Goal: Transaction & Acquisition: Purchase product/service

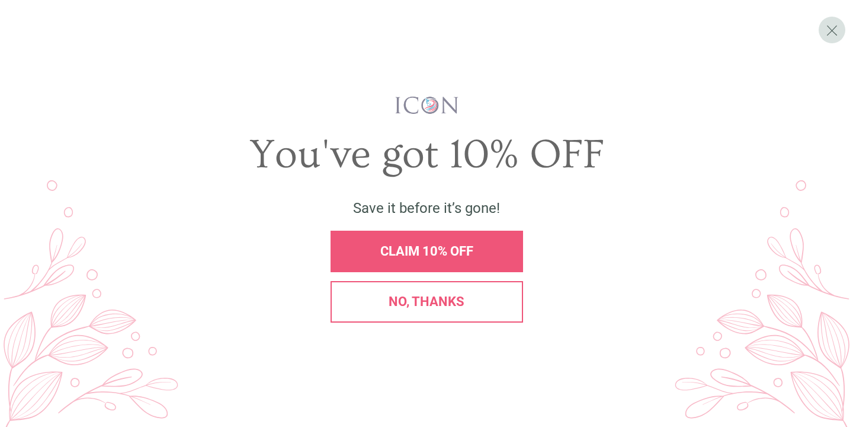
click at [431, 304] on span "No, thanks" at bounding box center [427, 301] width 76 height 15
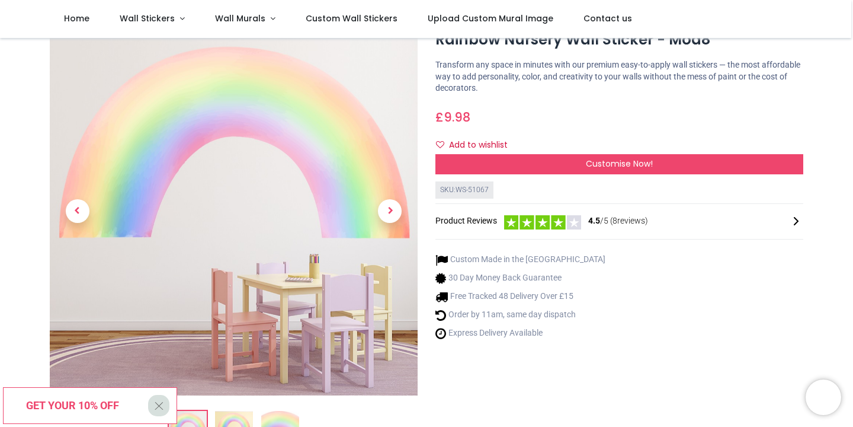
scroll to position [47, 0]
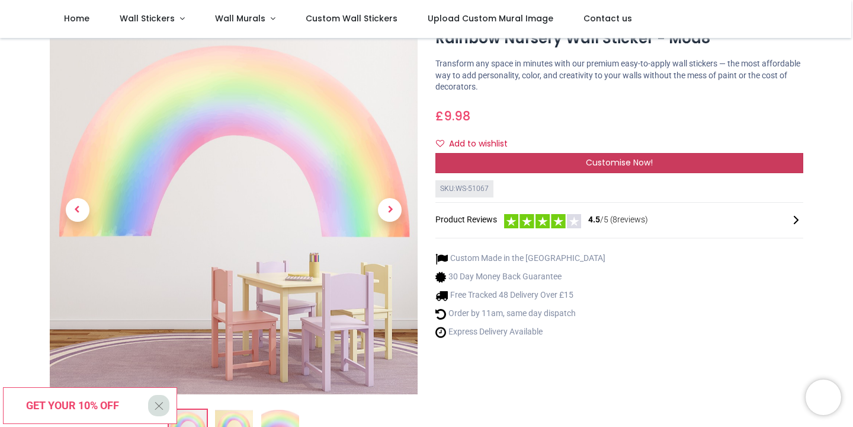
click at [605, 167] on span "Customise Now!" at bounding box center [619, 162] width 67 height 12
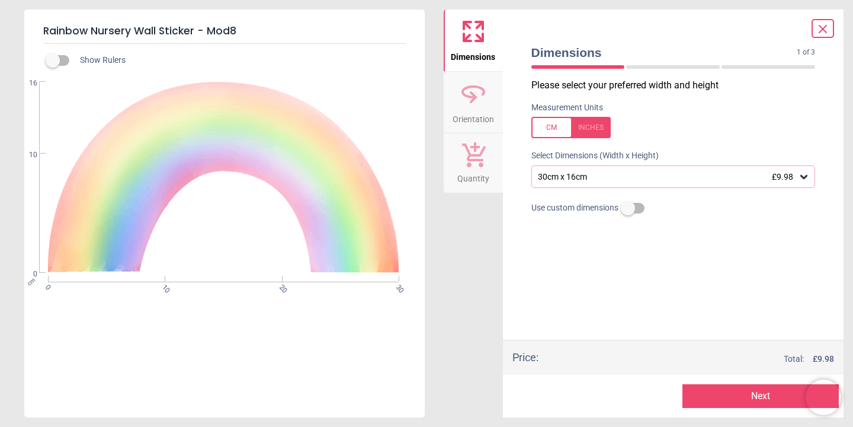
click at [708, 176] on div "30cm x 16cm £9.98" at bounding box center [668, 177] width 262 height 10
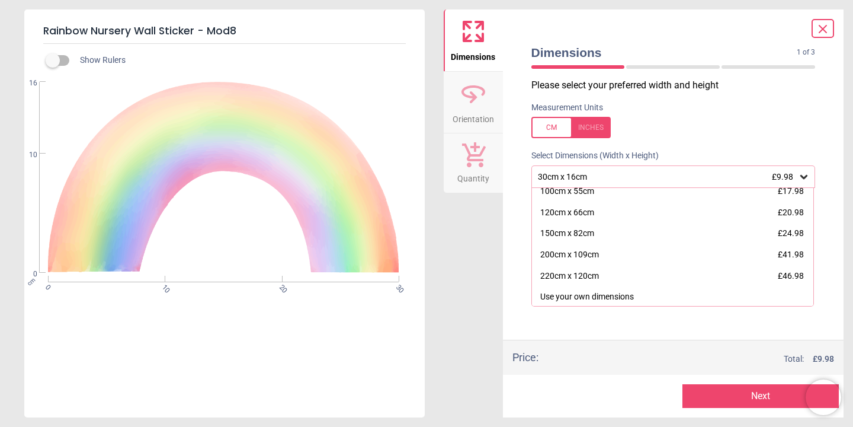
scroll to position [113, 0]
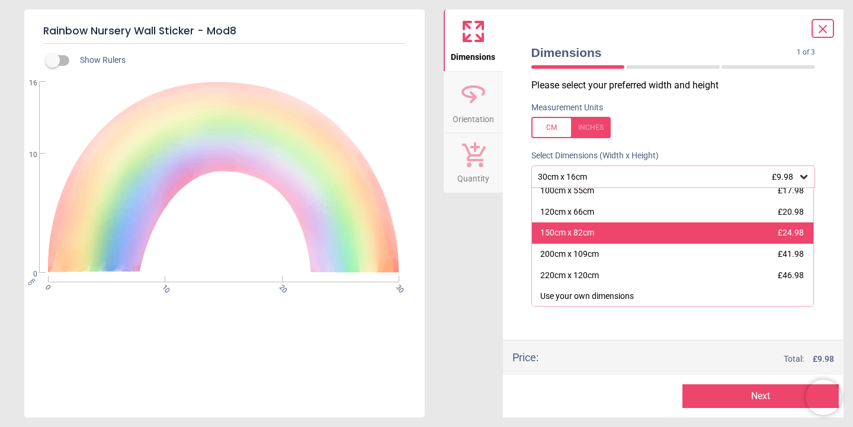
click at [677, 228] on div "150cm x 82cm £24.98" at bounding box center [673, 232] width 282 height 21
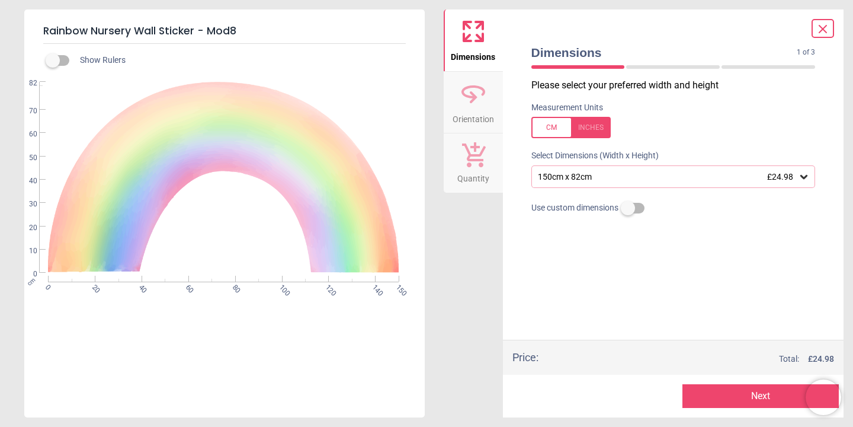
click at [752, 387] on button "Next" at bounding box center [761, 396] width 156 height 24
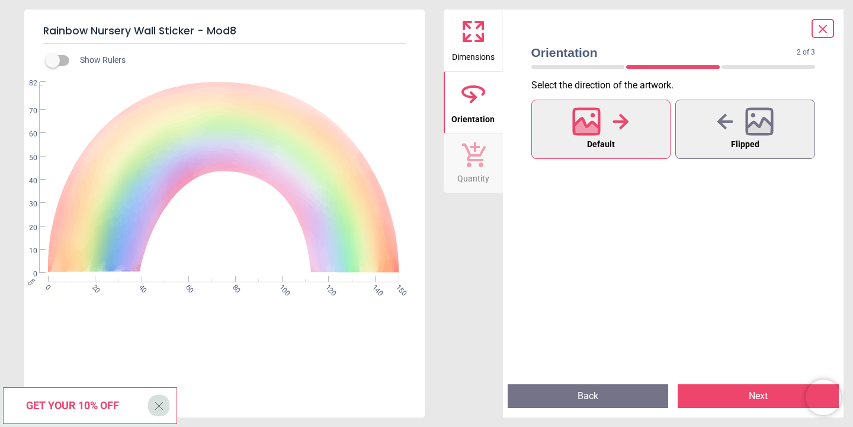
click at [737, 387] on button "Next" at bounding box center [758, 396] width 161 height 24
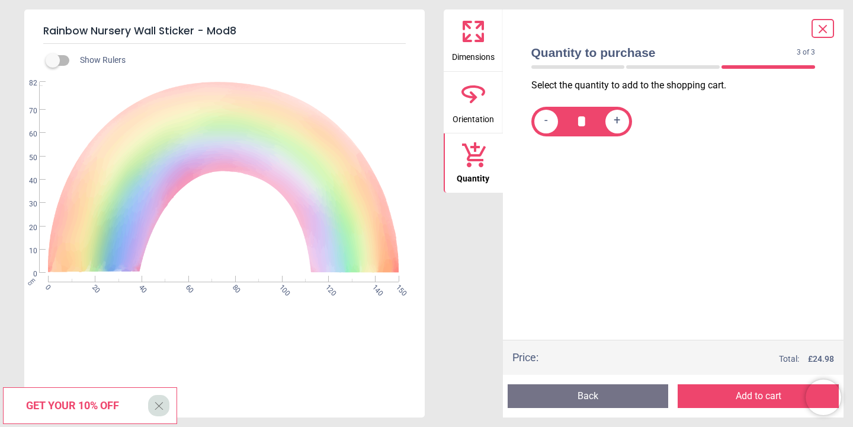
click at [737, 387] on button "Add to cart" at bounding box center [758, 396] width 161 height 24
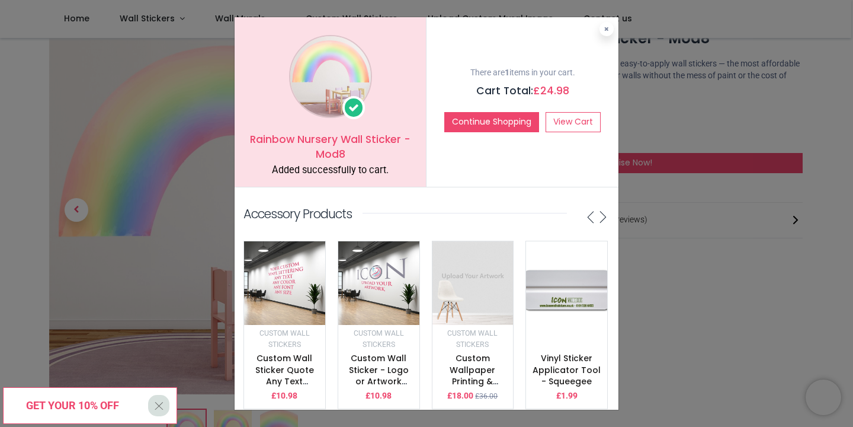
click at [81, 387] on span "Get your 10% off" at bounding box center [72, 405] width 93 height 12
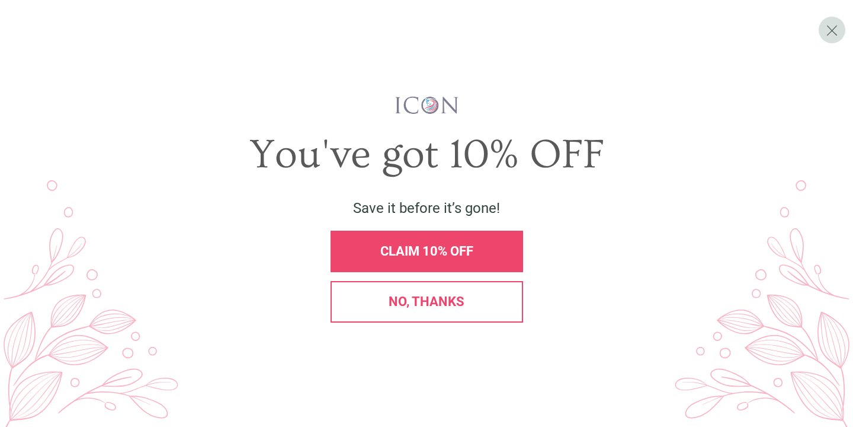
click at [452, 247] on span "CLAIM 10% OFF" at bounding box center [427, 251] width 93 height 15
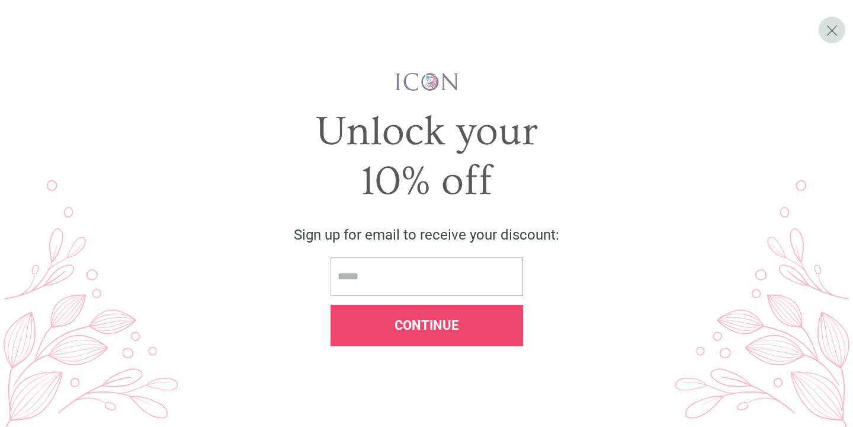
click at [442, 290] on input "email" at bounding box center [427, 276] width 193 height 39
click at [384, 276] on input "email" at bounding box center [427, 276] width 193 height 39
click at [384, 275] on input "email" at bounding box center [427, 276] width 193 height 39
click at [377, 287] on input "email" at bounding box center [427, 276] width 193 height 39
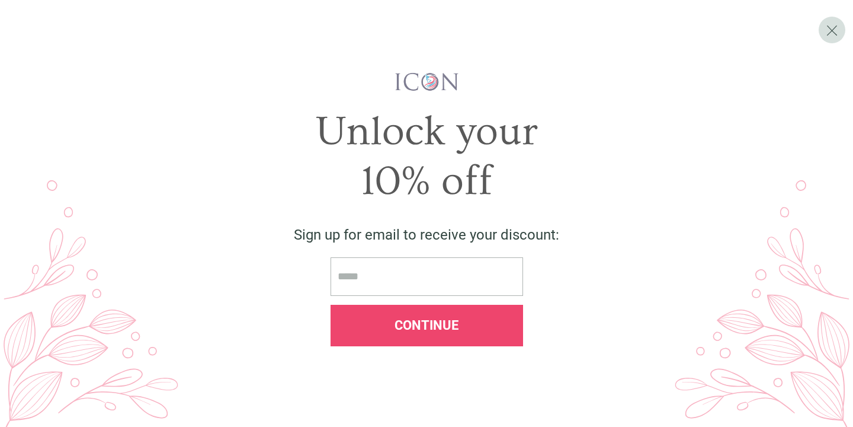
click at [357, 270] on input "email" at bounding box center [427, 276] width 193 height 39
drag, startPoint x: 357, startPoint y: 270, endPoint x: 341, endPoint y: 267, distance: 15.8
click at [350, 267] on input "email" at bounding box center [427, 276] width 193 height 39
drag, startPoint x: 585, startPoint y: 143, endPoint x: 566, endPoint y: 148, distance: 19.5
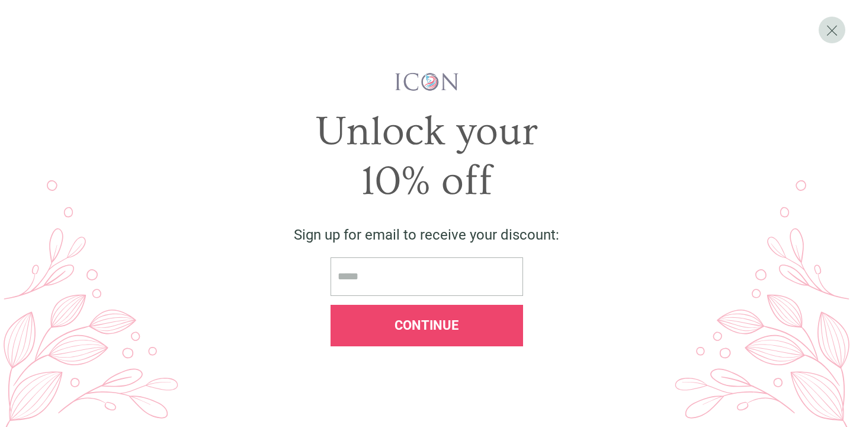
click at [566, 148] on div "Unlock your" at bounding box center [427, 132] width 800 height 50
drag, startPoint x: 483, startPoint y: 280, endPoint x: 497, endPoint y: 290, distance: 16.6
click at [495, 286] on input "email" at bounding box center [427, 276] width 193 height 39
drag, startPoint x: 497, startPoint y: 290, endPoint x: 415, endPoint y: 274, distance: 82.6
click at [415, 274] on input "email" at bounding box center [427, 276] width 193 height 39
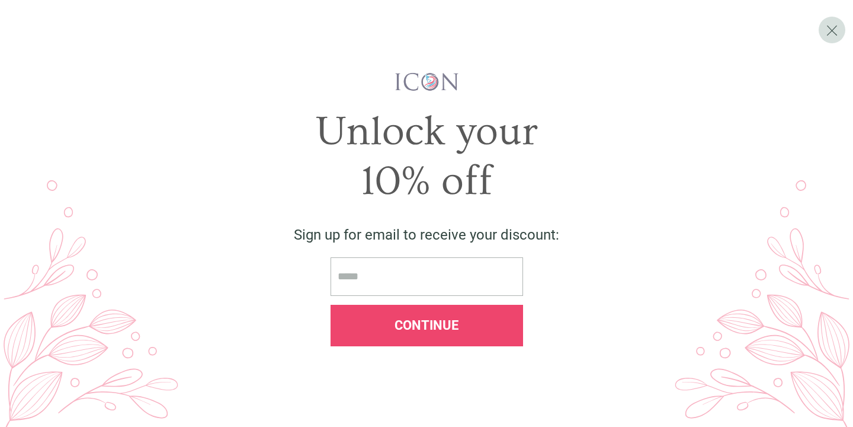
click at [415, 274] on input "email" at bounding box center [427, 276] width 193 height 39
click at [394, 274] on input "email" at bounding box center [427, 276] width 193 height 39
click at [394, 276] on input "email" at bounding box center [427, 276] width 193 height 39
click at [393, 276] on input "email" at bounding box center [427, 276] width 193 height 39
click at [393, 275] on input "email" at bounding box center [427, 276] width 193 height 39
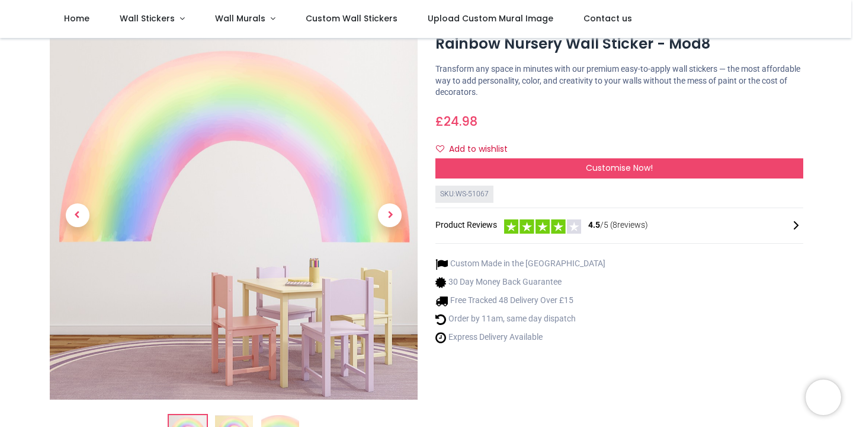
scroll to position [57, 0]
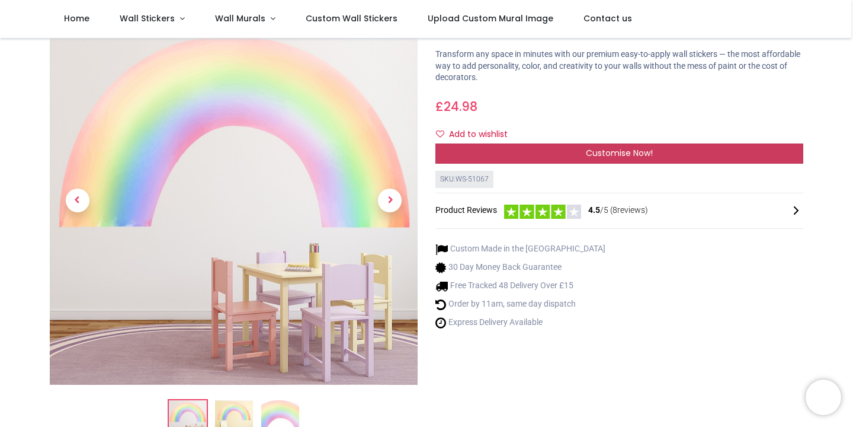
click at [580, 151] on div "Customise Now!" at bounding box center [620, 153] width 368 height 20
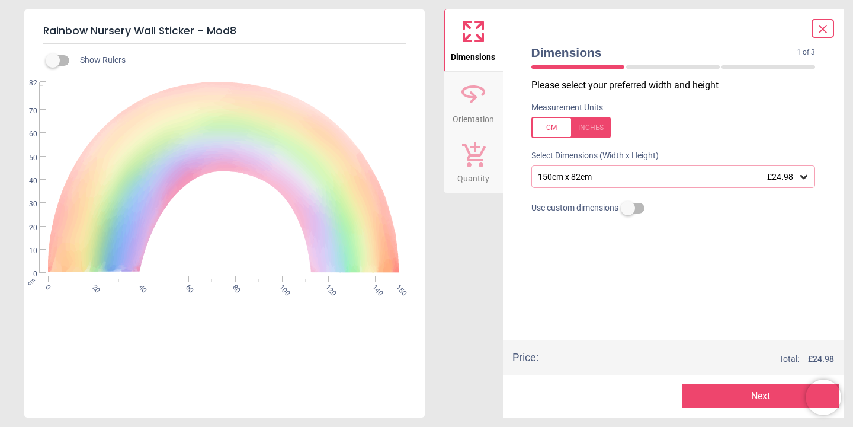
click at [733, 392] on button "Next" at bounding box center [761, 396] width 156 height 24
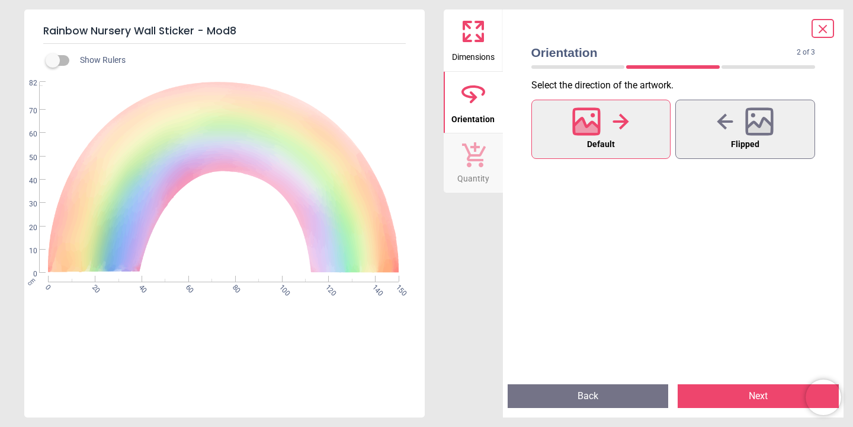
click at [732, 395] on button "Next" at bounding box center [758, 396] width 161 height 24
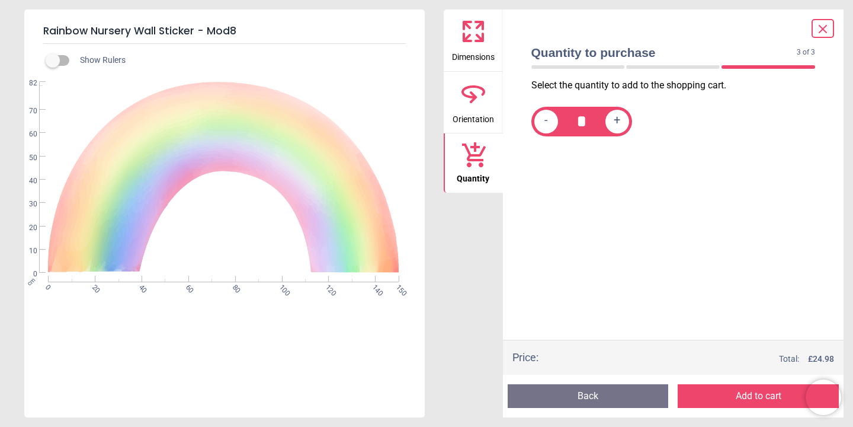
click at [732, 395] on button "Add to cart" at bounding box center [758, 396] width 161 height 24
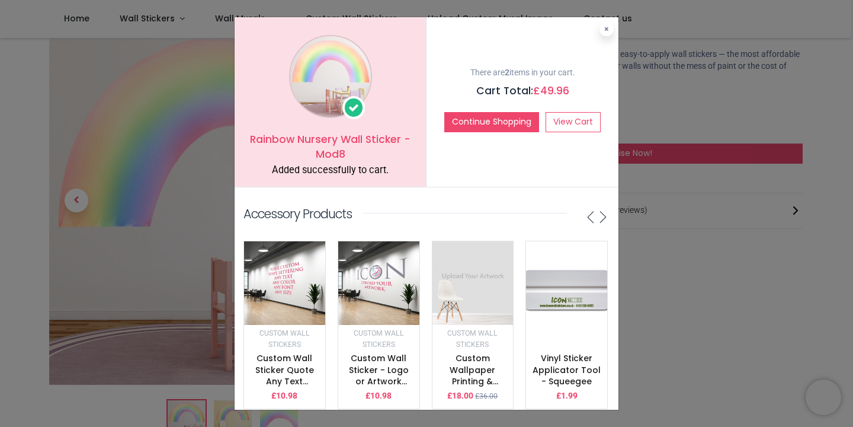
scroll to position [20, 0]
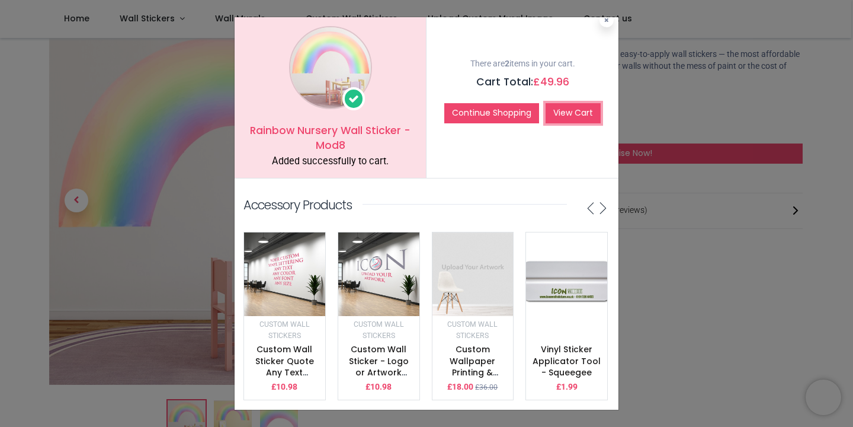
click at [576, 106] on link "View Cart" at bounding box center [573, 113] width 55 height 20
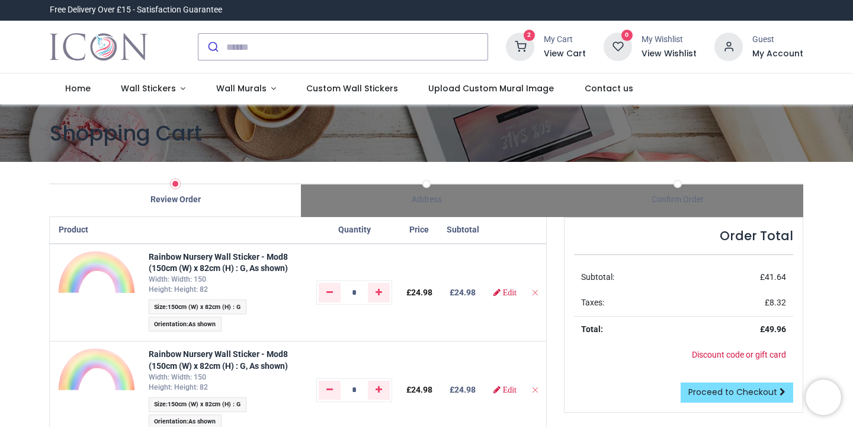
click at [552, 50] on h6 "View Cart" at bounding box center [565, 54] width 42 height 12
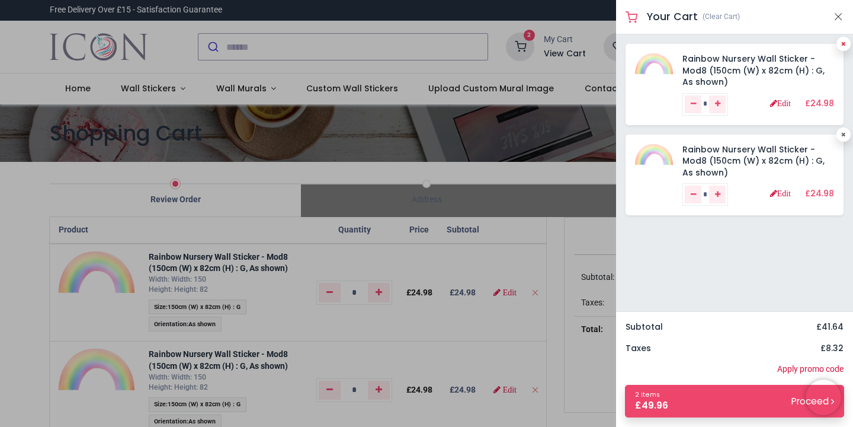
click at [848, 46] on link at bounding box center [844, 44] width 14 height 14
type input "*"
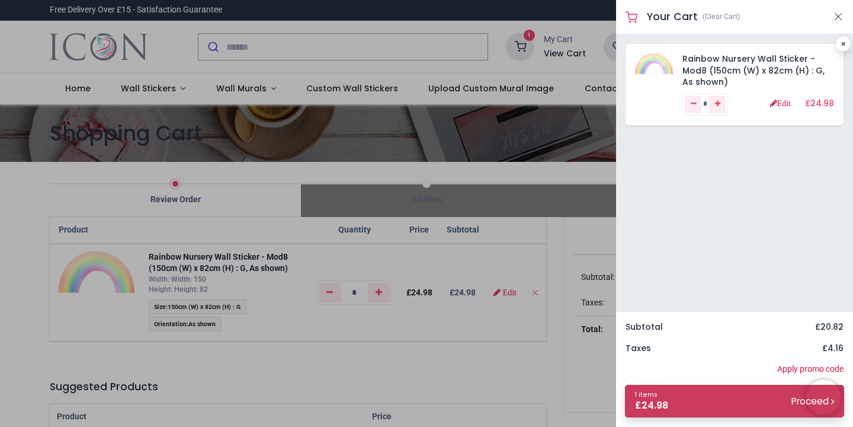
click at [711, 401] on link "1 items £ 24.98 Proceed" at bounding box center [734, 401] width 219 height 33
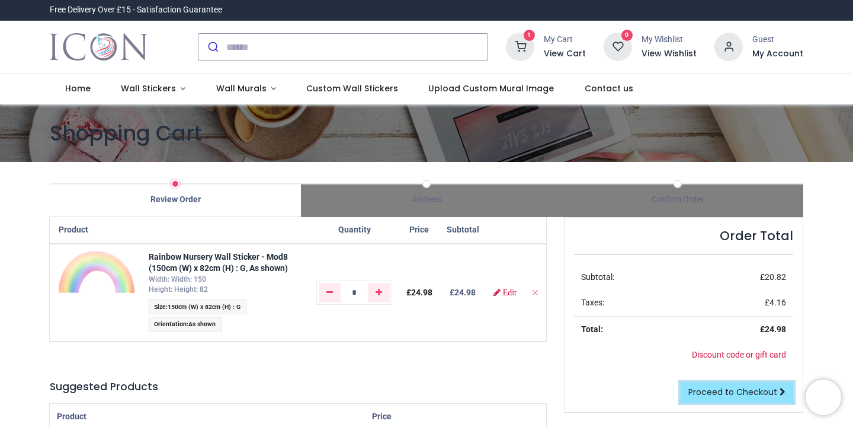
click at [727, 392] on span "Proceed to Checkout" at bounding box center [733, 392] width 89 height 12
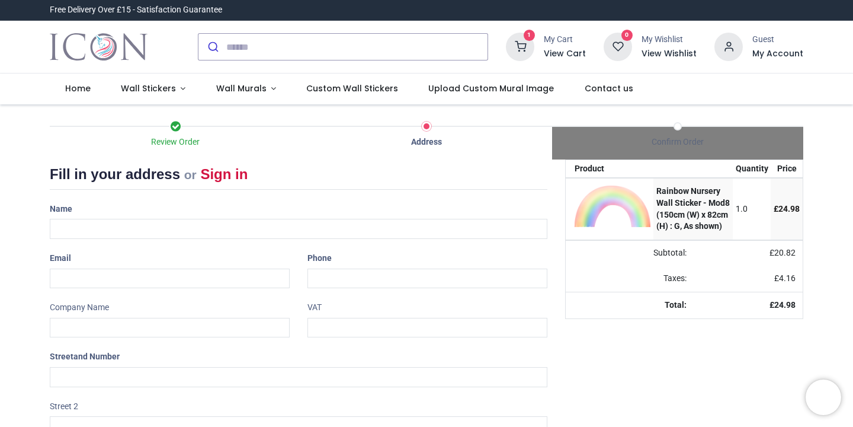
select select "***"
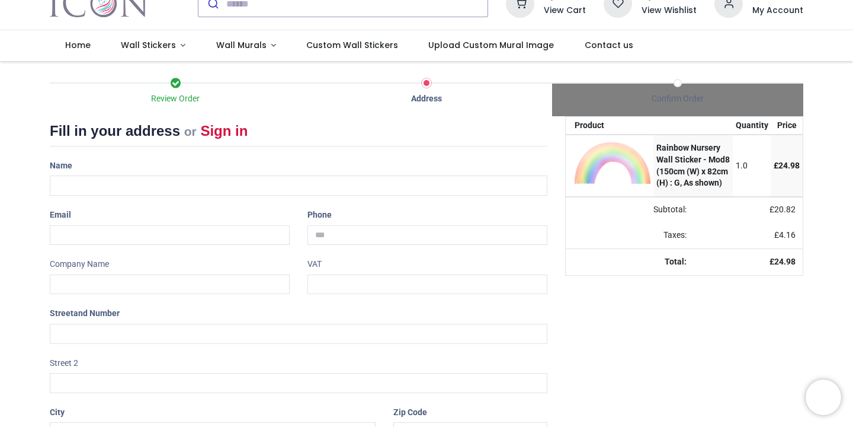
scroll to position [17, 0]
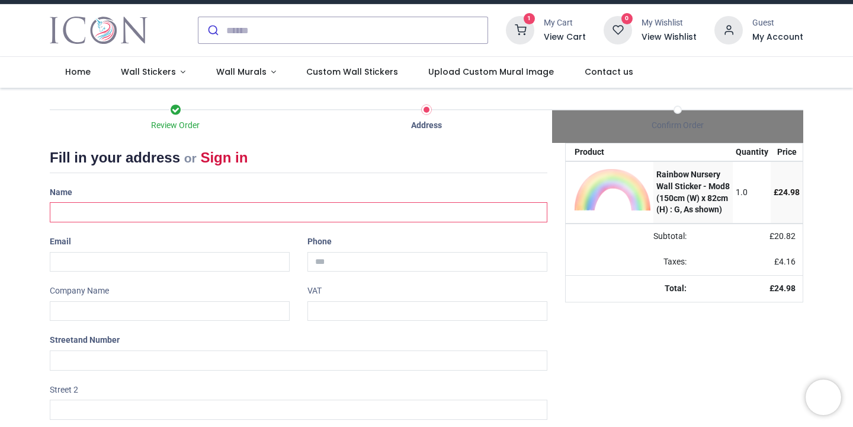
click at [238, 212] on input "text" at bounding box center [299, 212] width 498 height 20
type input "**********"
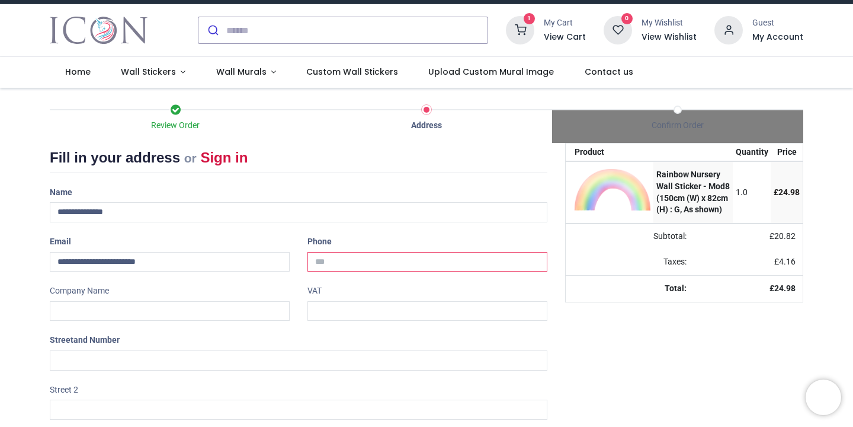
type input "**********"
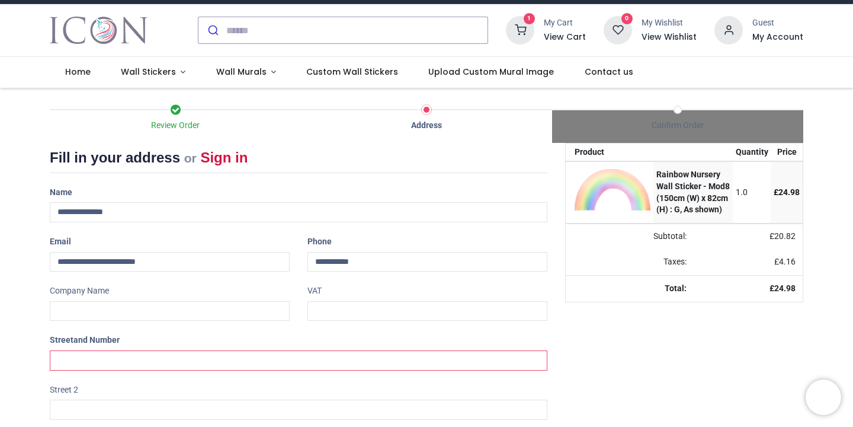
type input "**********"
type input "*******"
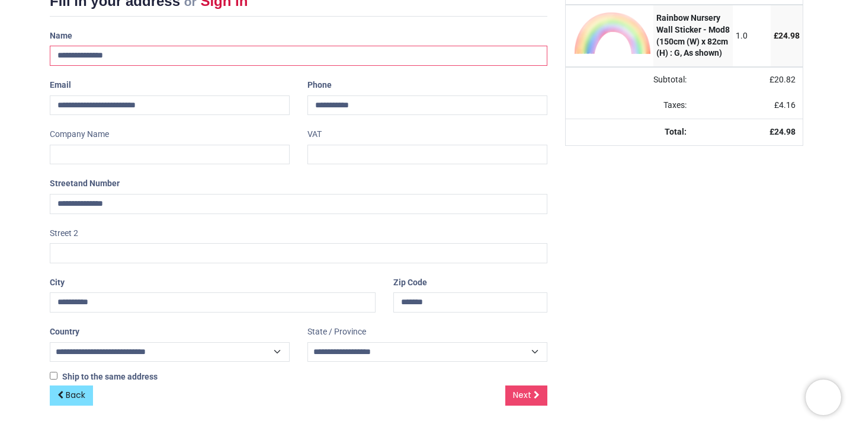
scroll to position [175, 0]
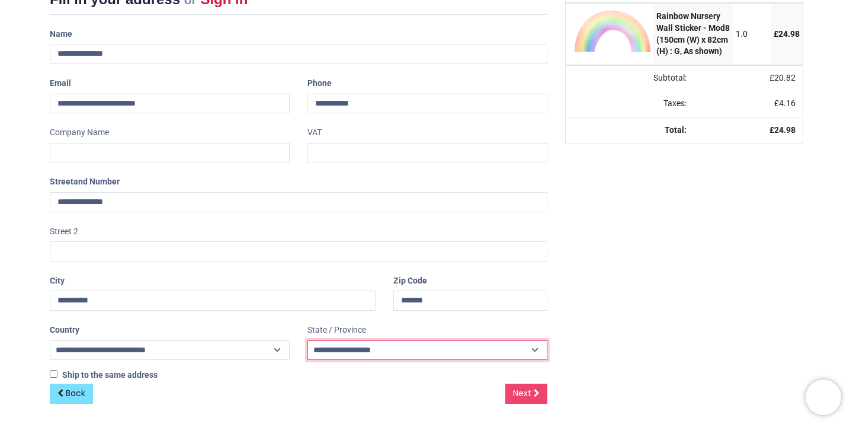
click at [416, 352] on select "**********" at bounding box center [428, 350] width 240 height 20
select select "***"
click at [308, 340] on select "**********" at bounding box center [428, 350] width 240 height 20
click at [641, 338] on div "Your order: £ 24.98 Product Quantity Price Rainbow Nursery Wall Sticker - Mod8 …" at bounding box center [685, 204] width 256 height 438
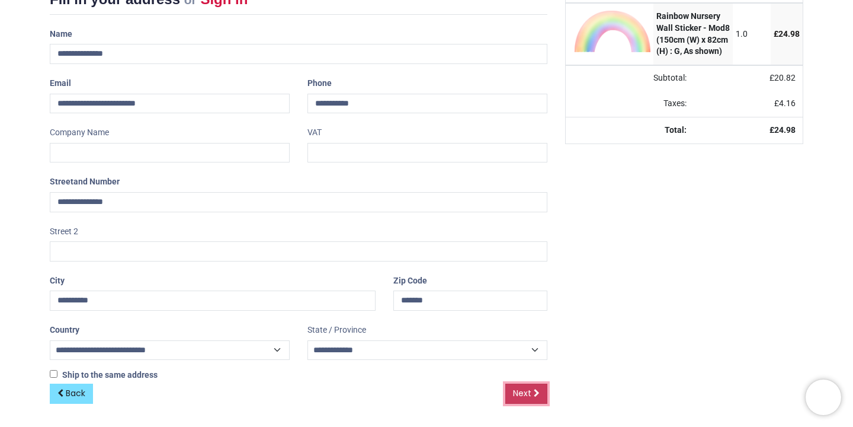
click at [526, 391] on span "Next" at bounding box center [522, 393] width 18 height 12
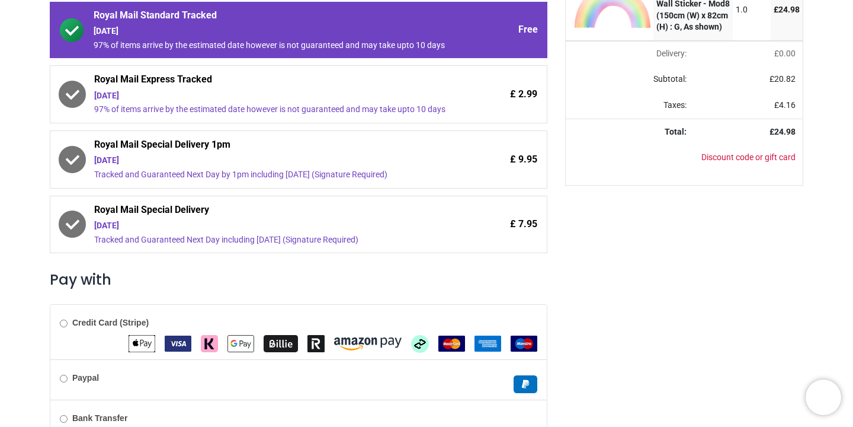
scroll to position [286, 0]
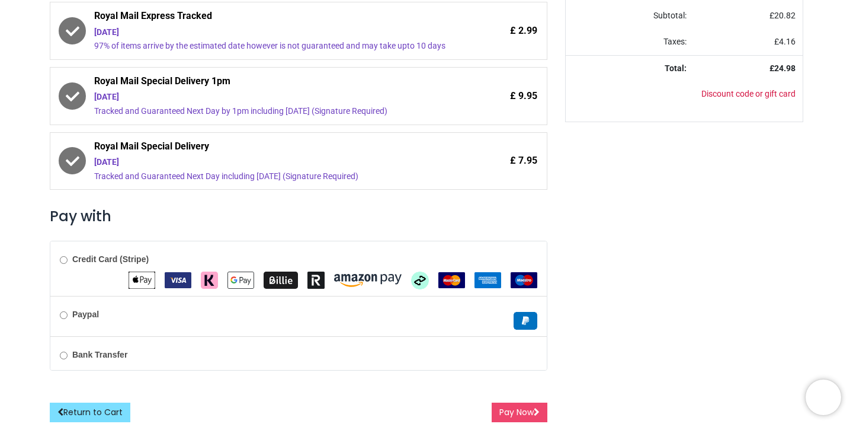
click at [59, 266] on div "Credit Card (Stripe)" at bounding box center [298, 268] width 497 height 55
click at [513, 410] on button "Pay Now" at bounding box center [520, 412] width 56 height 20
